Goal: Browse casually: Explore the website without a specific task or goal

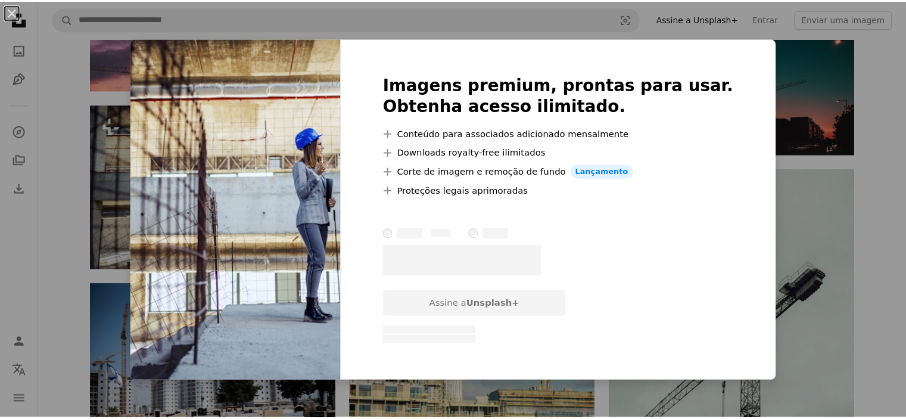
scroll to position [14764, 0]
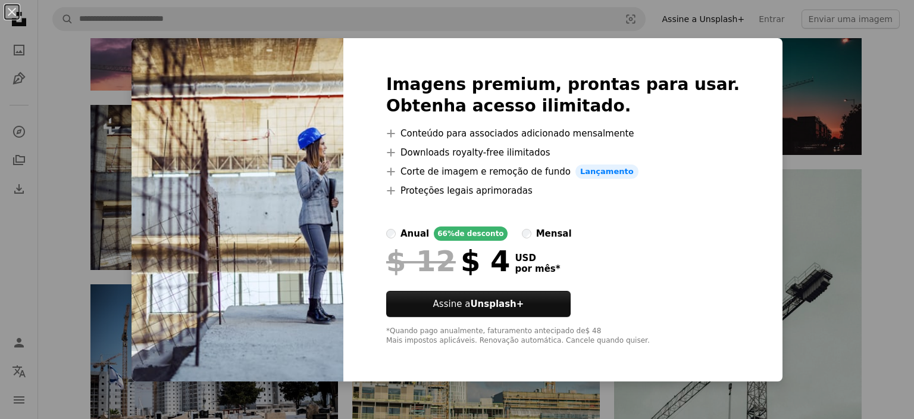
click at [55, 296] on div "An X shape Imagens premium, prontas para usar. Obtenha acesso ilimitado. A plus…" at bounding box center [457, 209] width 914 height 419
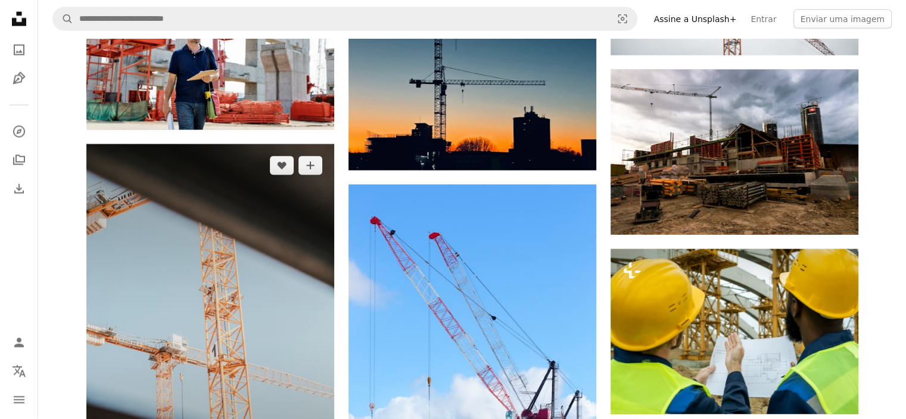
scroll to position [16312, 0]
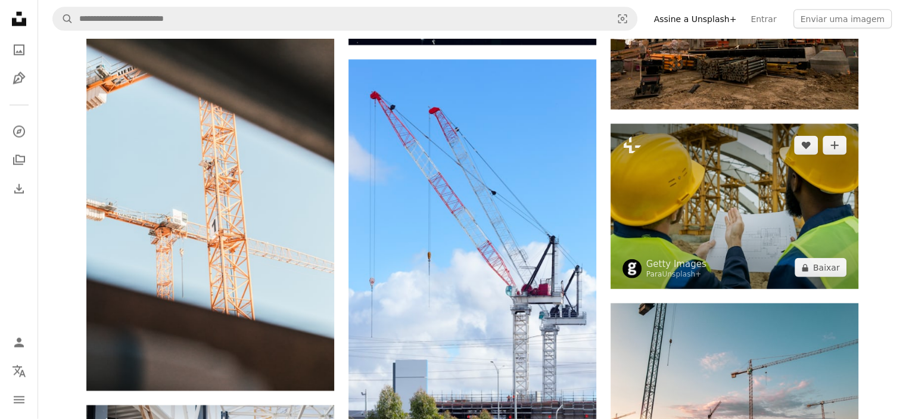
click at [741, 168] on img at bounding box center [734, 206] width 248 height 165
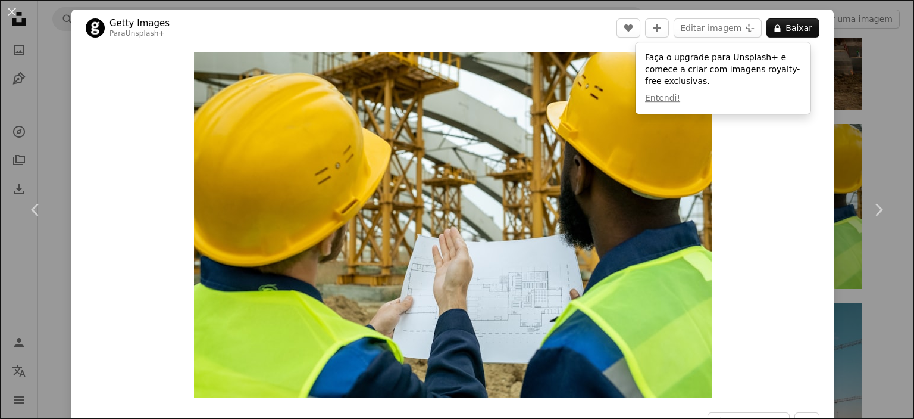
drag, startPoint x: 80, startPoint y: 171, endPoint x: 94, endPoint y: 165, distance: 14.9
click at [80, 171] on div "Zoom in" at bounding box center [452, 224] width 763 height 357
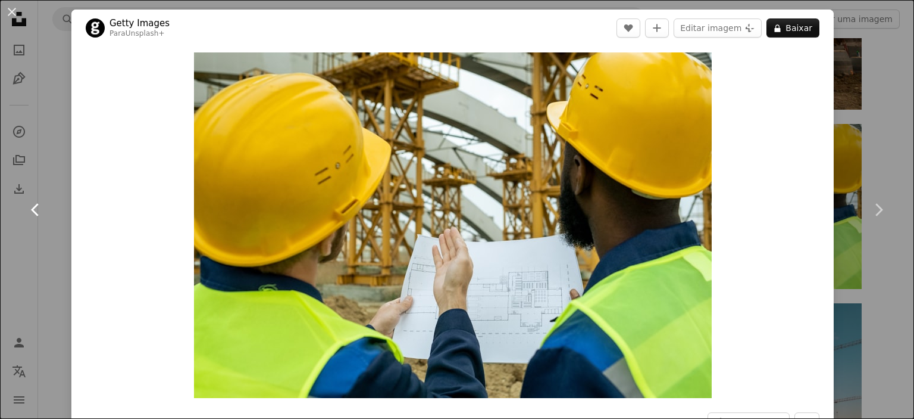
click at [69, 189] on link "Chevron left" at bounding box center [35, 209] width 71 height 114
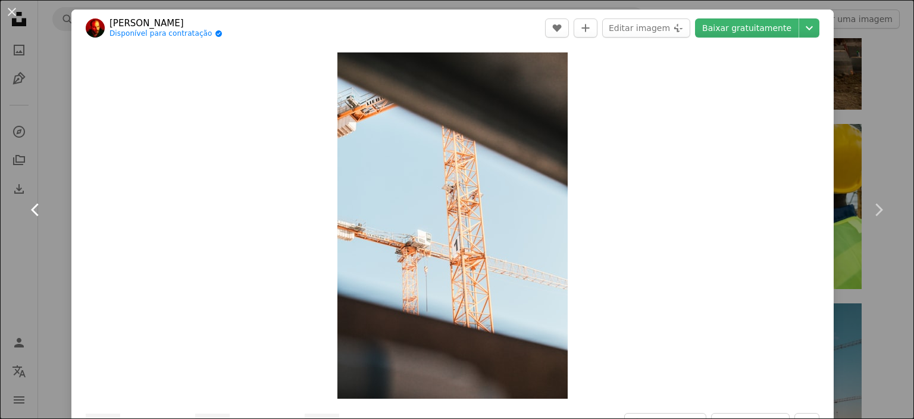
click at [65, 188] on link "Chevron left" at bounding box center [35, 209] width 71 height 114
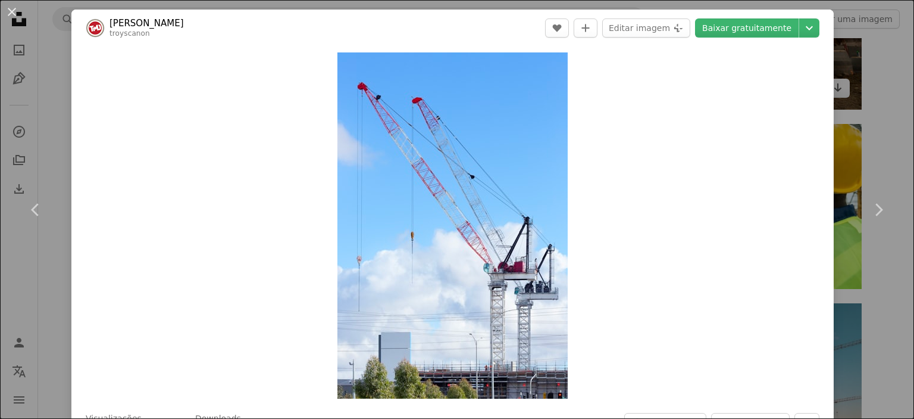
click at [876, 79] on div "An X shape Chevron left Chevron right Troy Mortier troyscanon A heart A plus si…" at bounding box center [457, 209] width 914 height 419
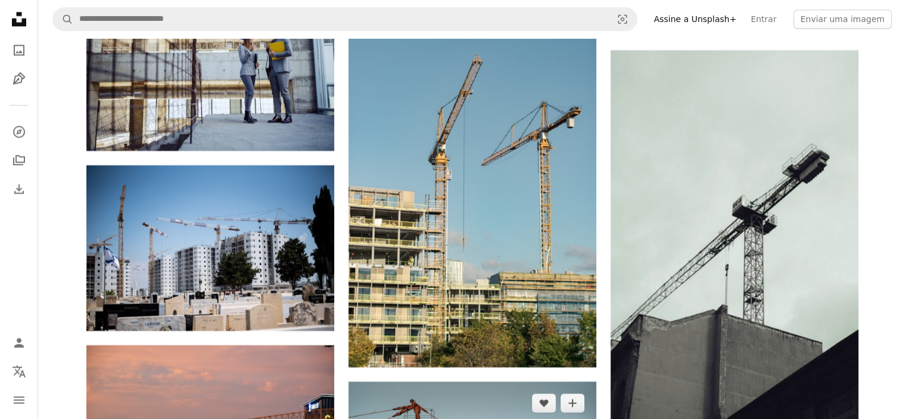
scroll to position [14705, 0]
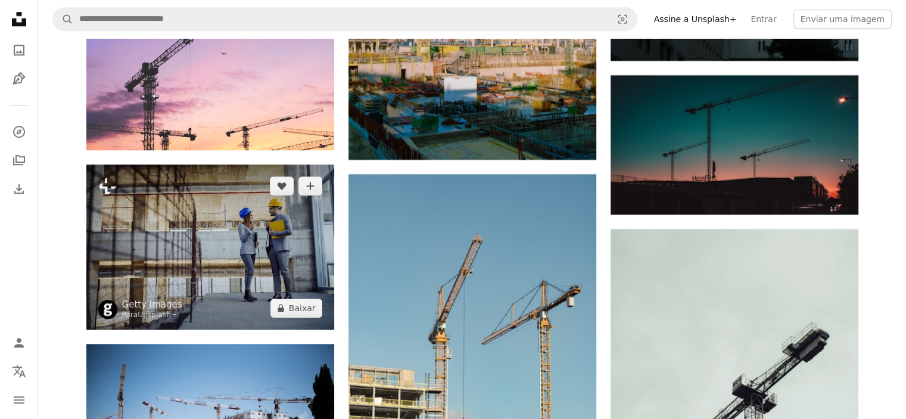
click at [254, 202] on img at bounding box center [210, 246] width 248 height 165
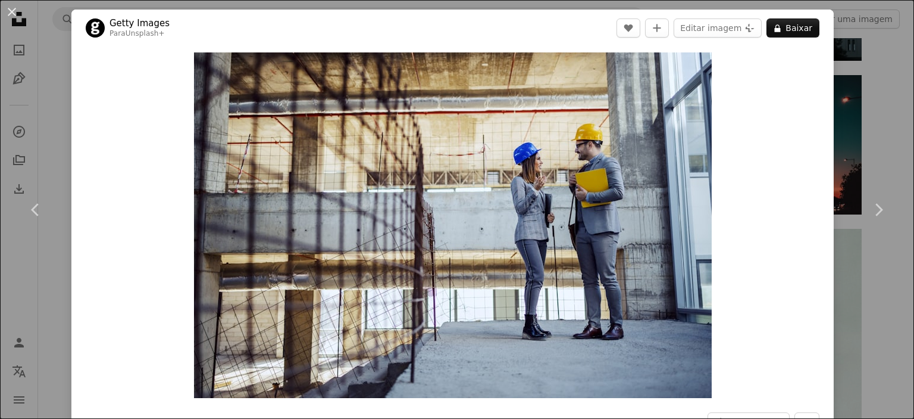
click at [864, 280] on div "An X shape Chevron left Chevron right Getty Images Para Unsplash+ A heart A plu…" at bounding box center [457, 209] width 914 height 419
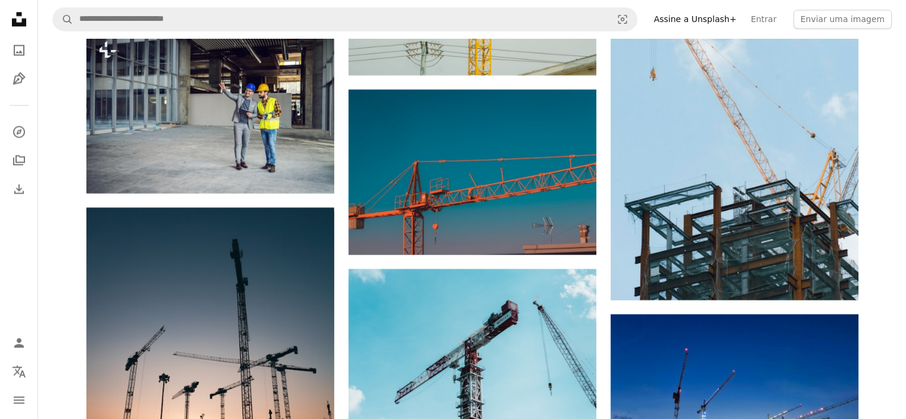
scroll to position [10716, 0]
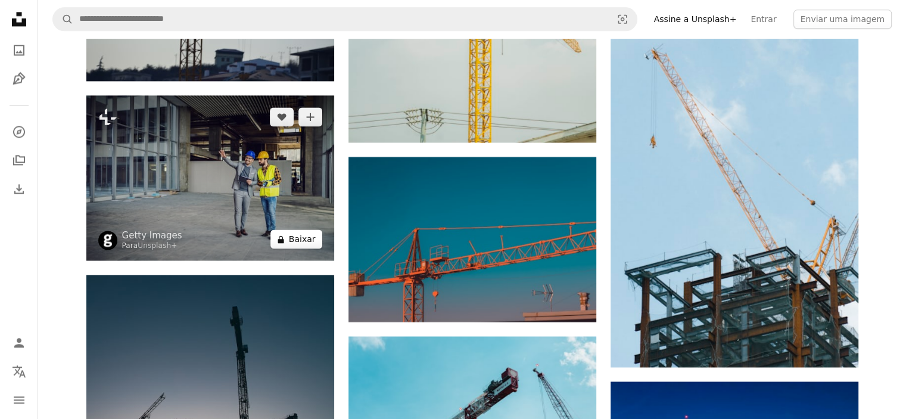
click at [303, 229] on button "A lock Baixar" at bounding box center [296, 238] width 52 height 19
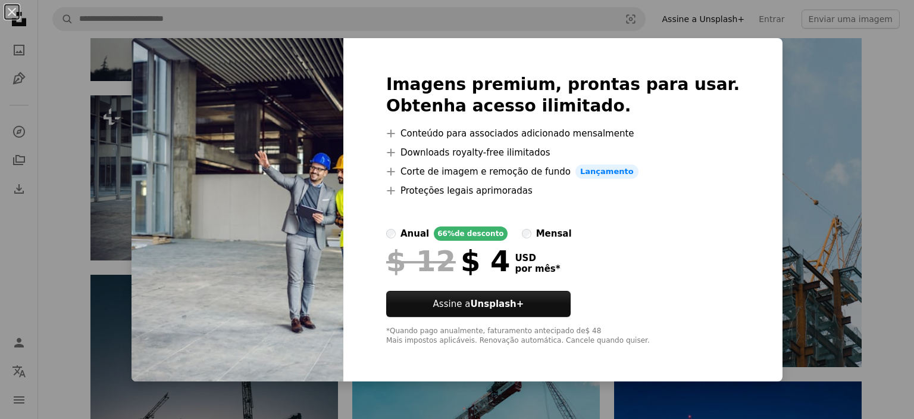
click at [110, 180] on div "An X shape Imagens premium, prontas para usar. Obtenha acesso ilimitado. A plus…" at bounding box center [457, 209] width 914 height 419
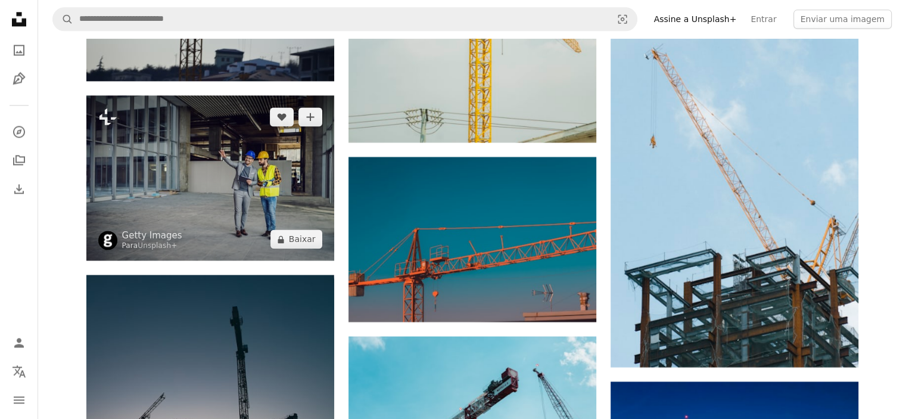
click at [201, 171] on img at bounding box center [210, 177] width 248 height 165
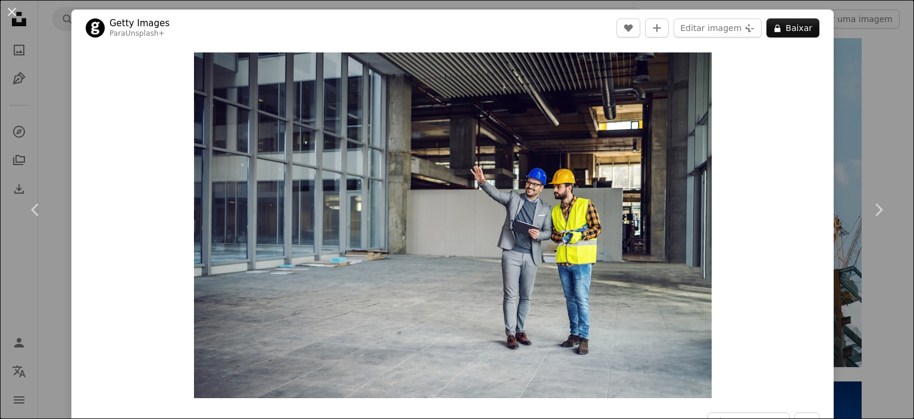
click at [867, 307] on div "An X shape Chevron left Chevron right Getty Images Para Unsplash+ A heart A plu…" at bounding box center [457, 209] width 914 height 419
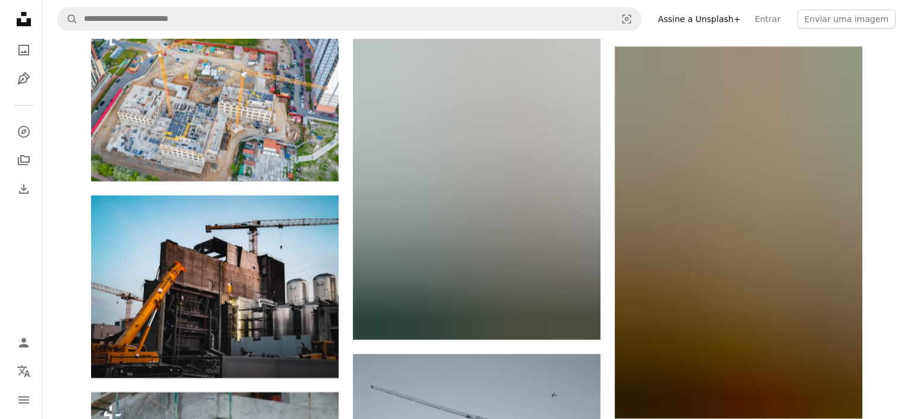
scroll to position [18039, 0]
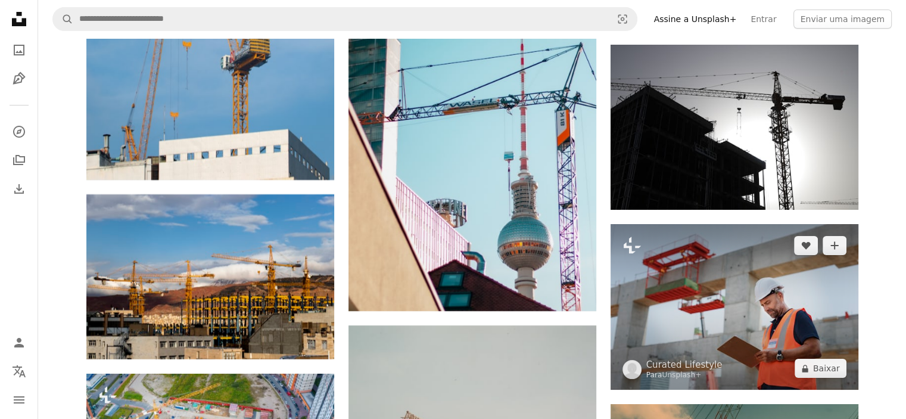
click at [672, 261] on img at bounding box center [734, 307] width 248 height 166
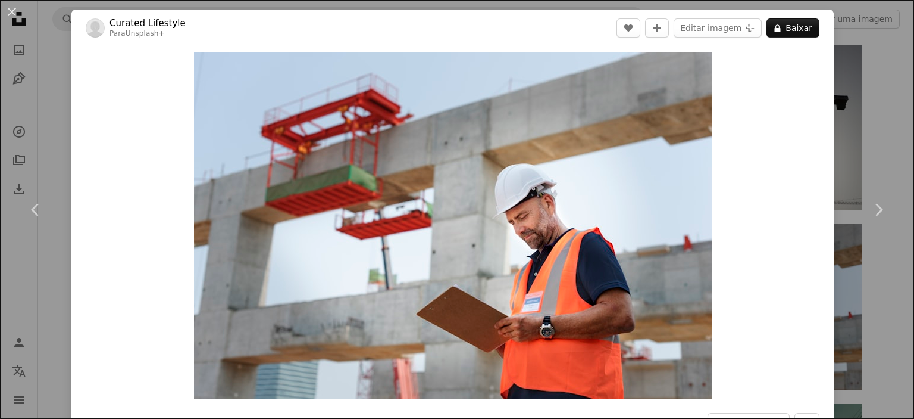
click at [90, 302] on div "Zoom in" at bounding box center [452, 225] width 763 height 358
click at [57, 197] on link "Chevron left" at bounding box center [35, 209] width 71 height 114
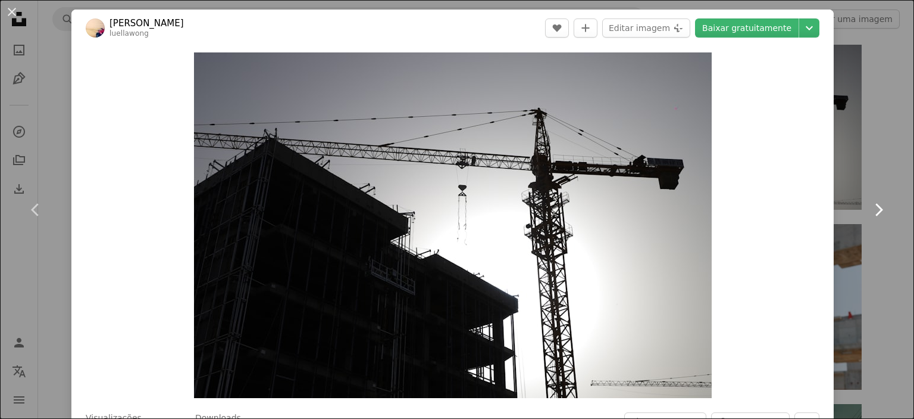
scroll to position [60, 0]
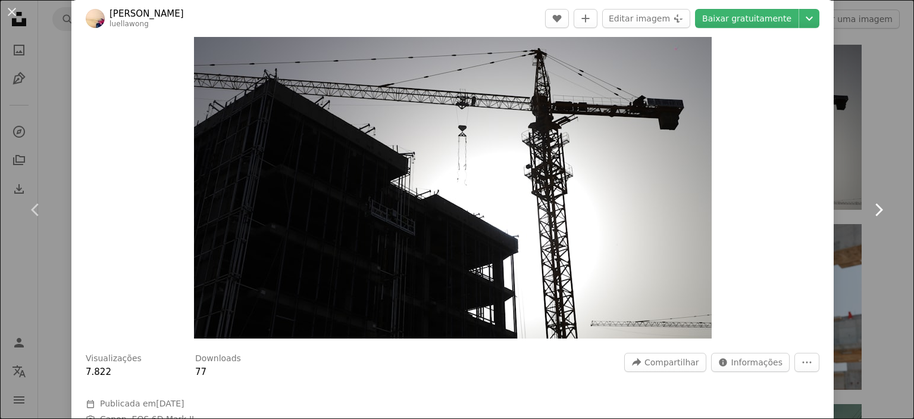
click at [869, 159] on link "Chevron right" at bounding box center [878, 209] width 71 height 114
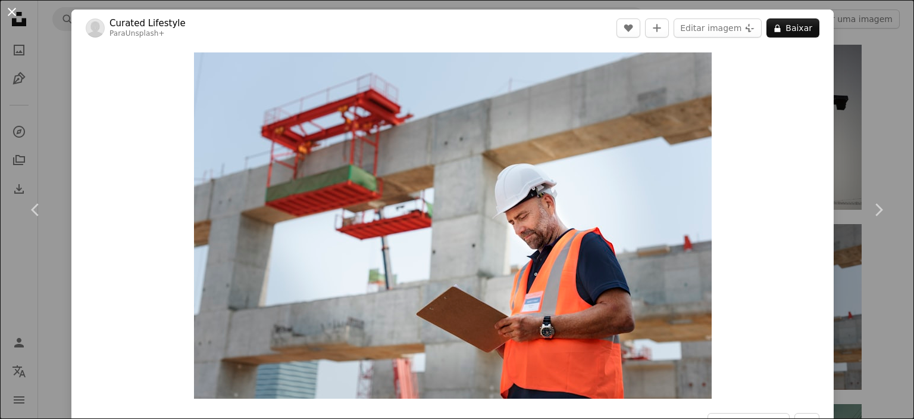
click at [17, 14] on button "An X shape" at bounding box center [12, 12] width 14 height 14
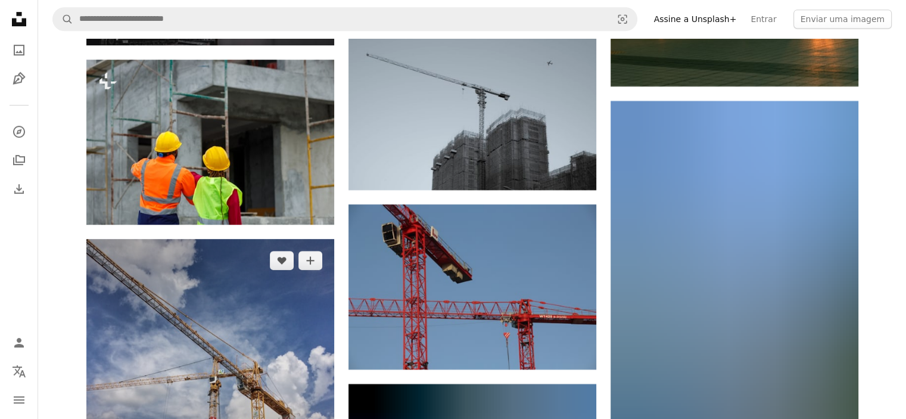
scroll to position [18753, 0]
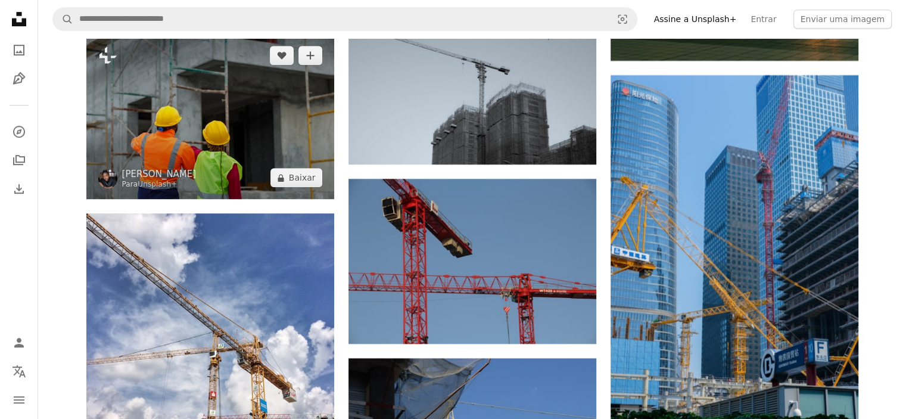
click at [257, 90] on img at bounding box center [210, 116] width 248 height 165
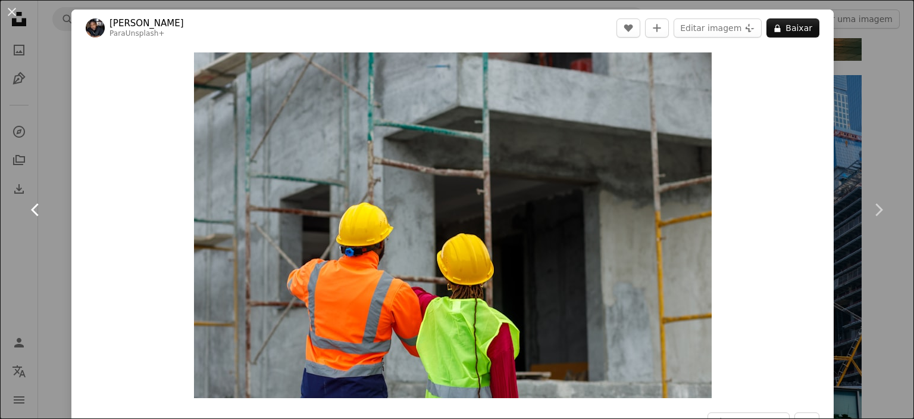
click at [45, 236] on link "Chevron left" at bounding box center [35, 209] width 71 height 114
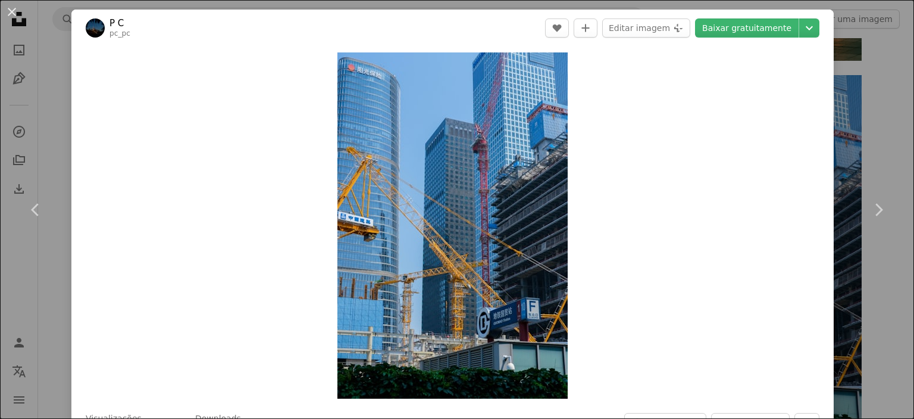
click at [51, 107] on div "An X shape Chevron left Chevron right P C pc_pc A heart A plus sign Editar imag…" at bounding box center [457, 209] width 914 height 419
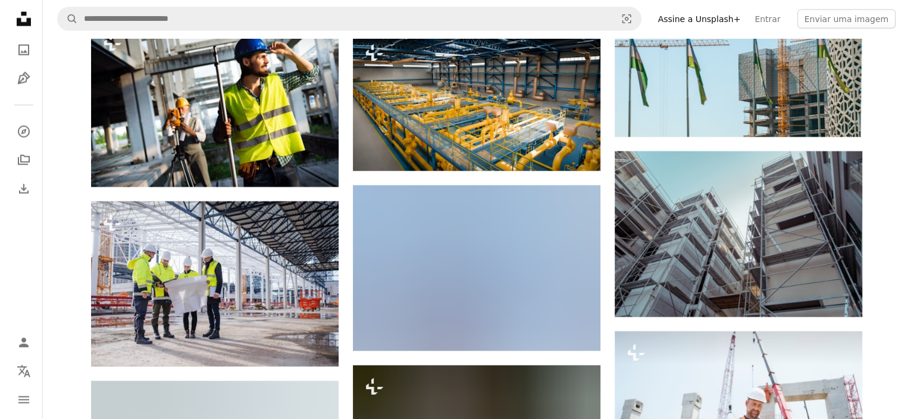
scroll to position [20658, 0]
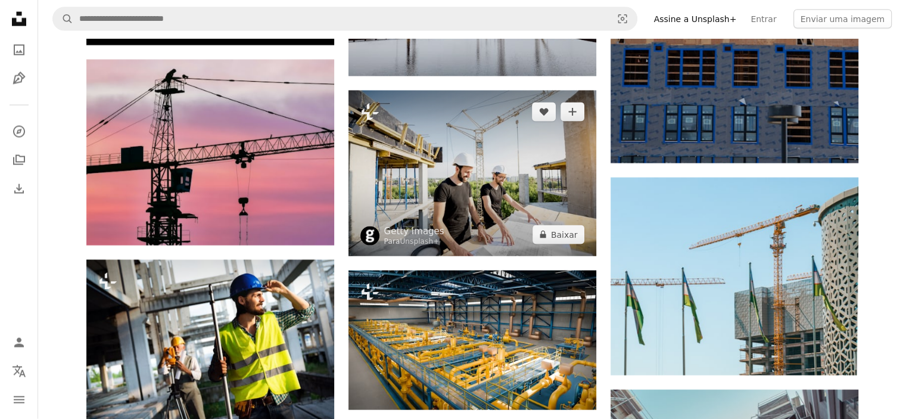
click at [488, 166] on img at bounding box center [472, 173] width 248 height 166
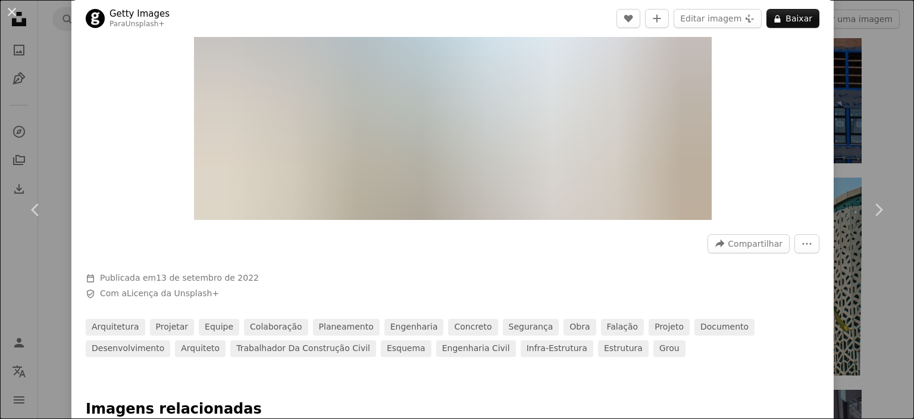
scroll to position [60, 0]
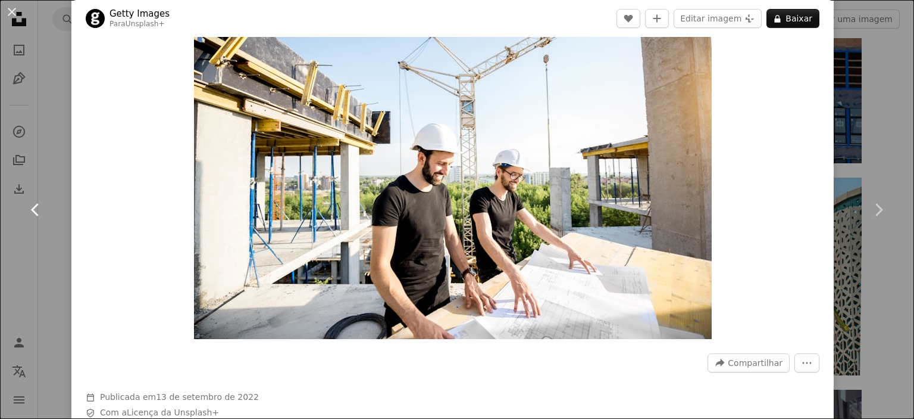
click at [53, 163] on link "Chevron left" at bounding box center [35, 209] width 71 height 114
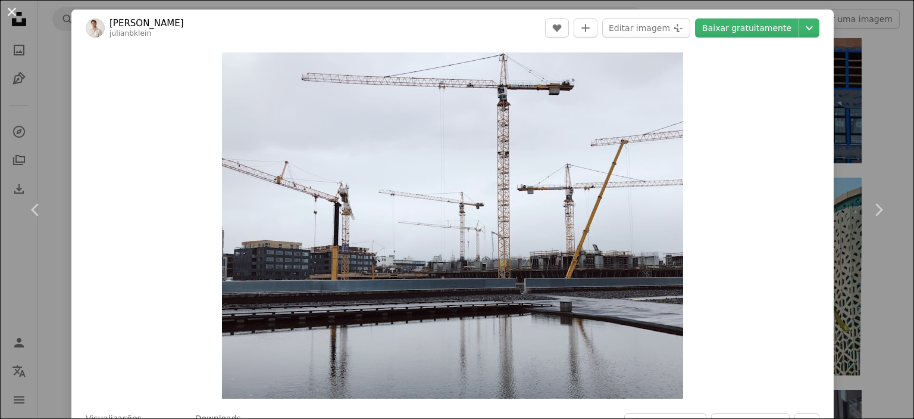
click at [7, 10] on button "An X shape" at bounding box center [12, 12] width 14 height 14
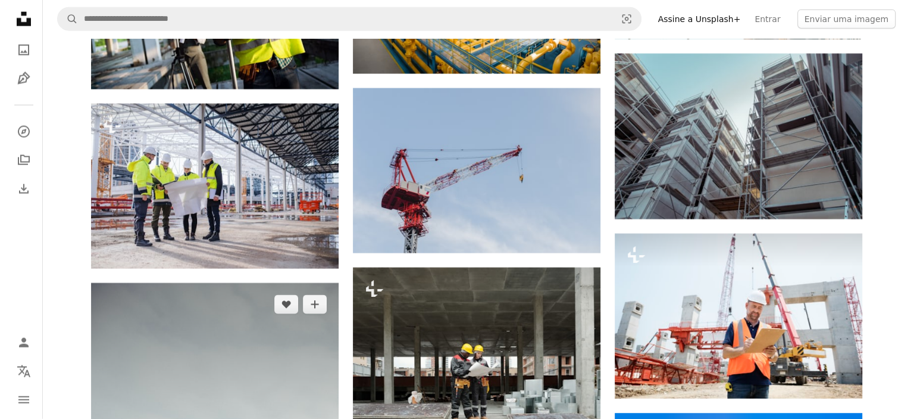
scroll to position [20896, 0]
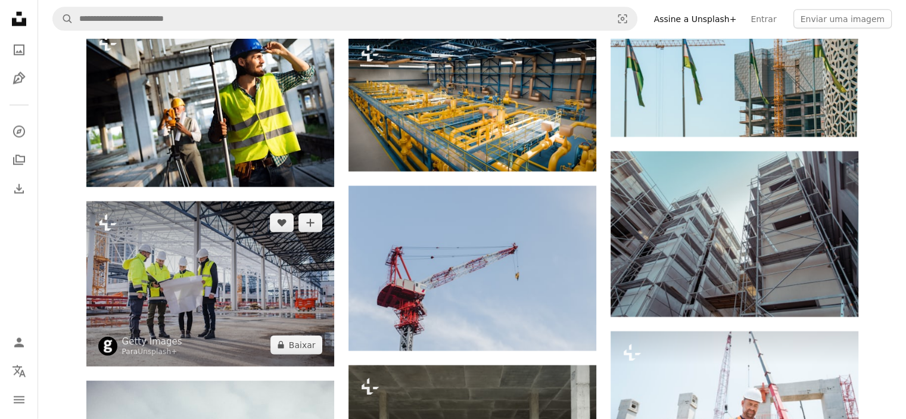
click at [267, 270] on img at bounding box center [210, 283] width 248 height 165
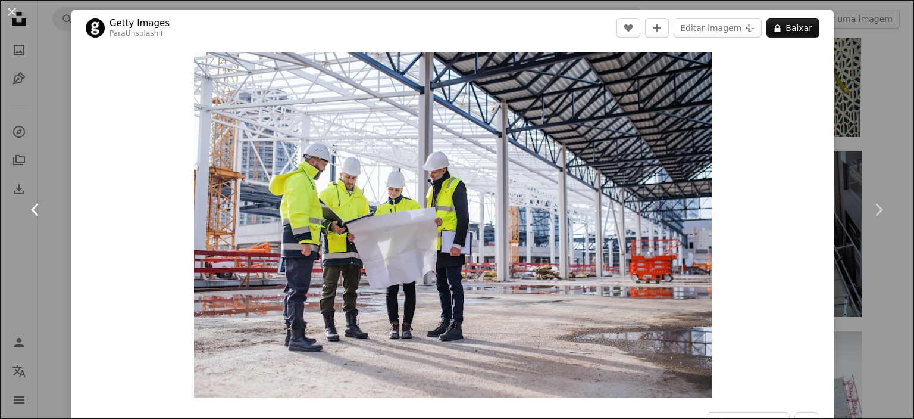
click at [60, 166] on link "Chevron left" at bounding box center [35, 209] width 71 height 114
